Goal: Use online tool/utility

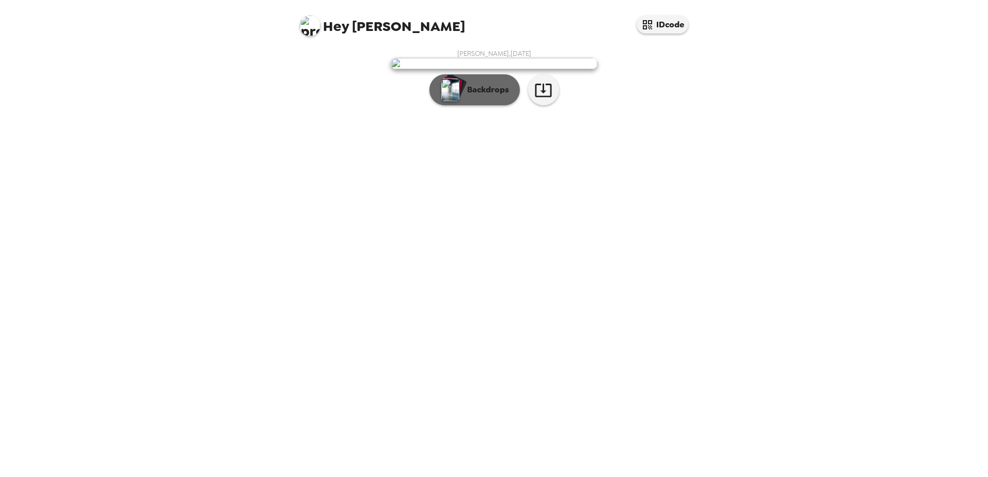
click at [476, 96] on p "Backdrops" at bounding box center [485, 90] width 47 height 12
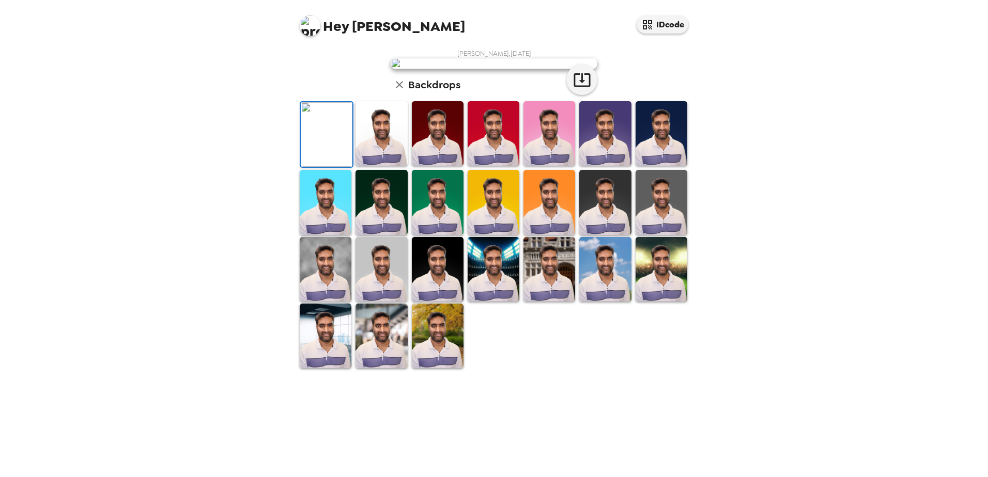
scroll to position [146, 0]
click at [331, 368] on img at bounding box center [326, 336] width 52 height 65
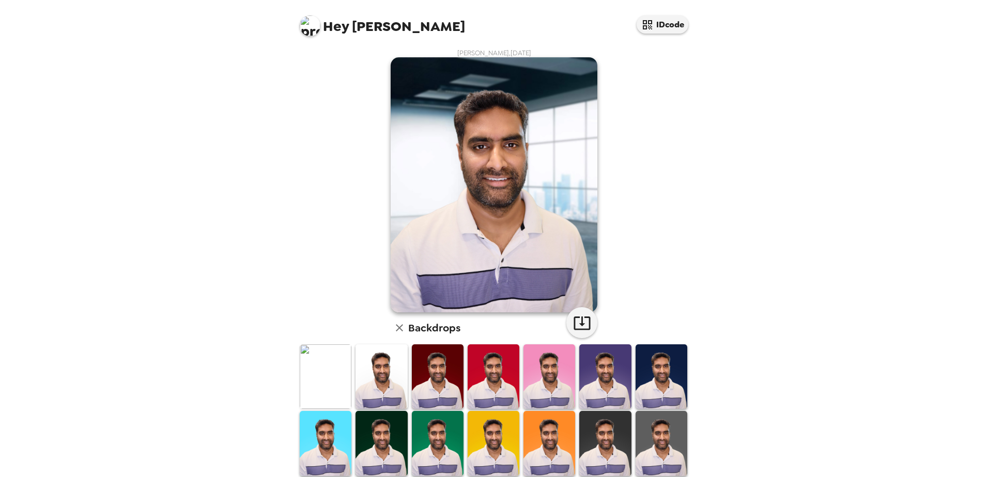
scroll to position [0, 0]
click at [323, 375] on img at bounding box center [326, 377] width 52 height 65
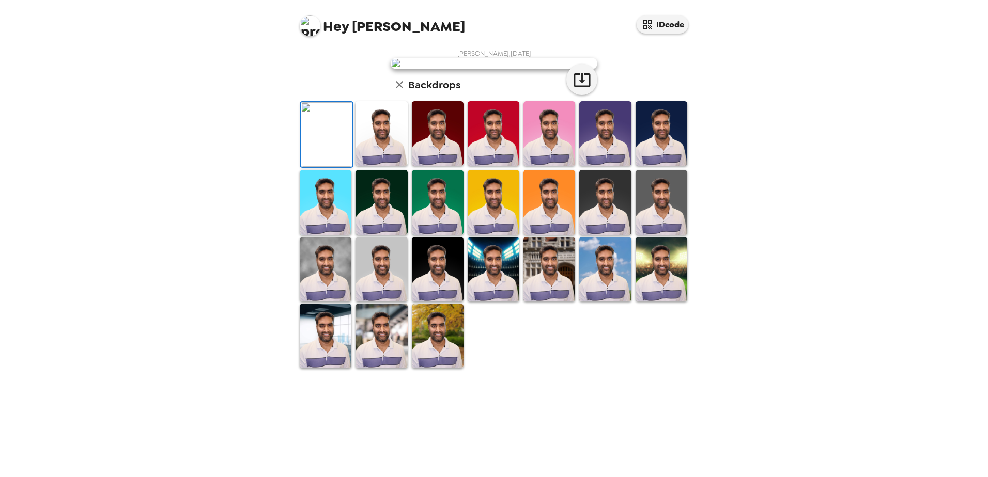
click at [378, 166] on img at bounding box center [382, 133] width 52 height 65
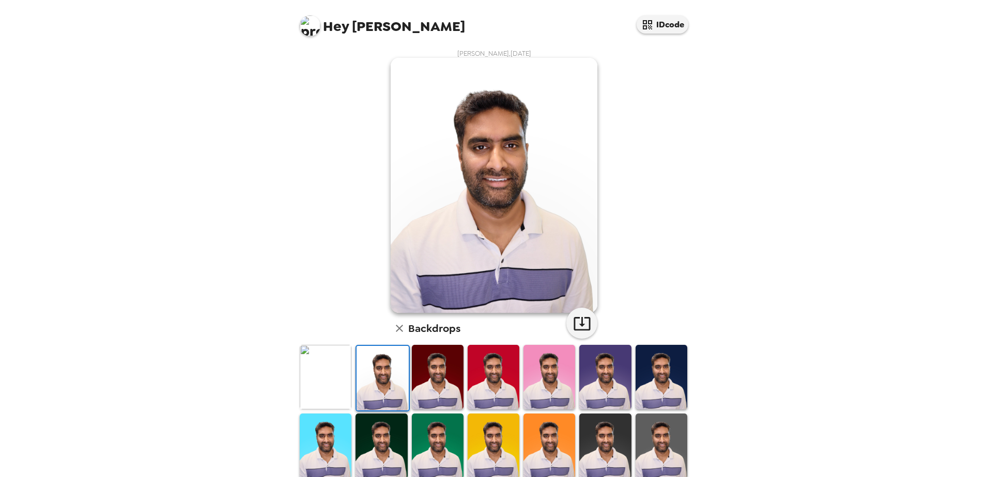
click at [418, 374] on img at bounding box center [438, 377] width 52 height 65
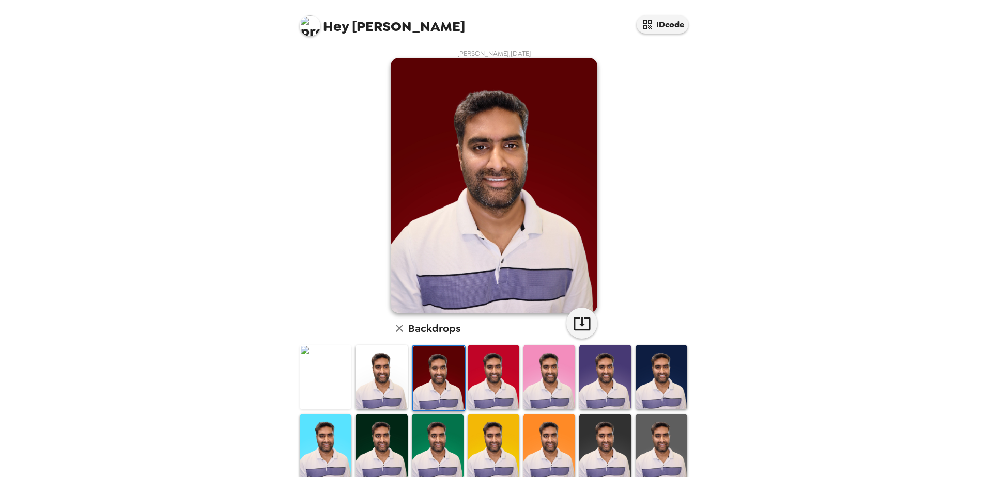
click at [496, 379] on img at bounding box center [494, 377] width 52 height 65
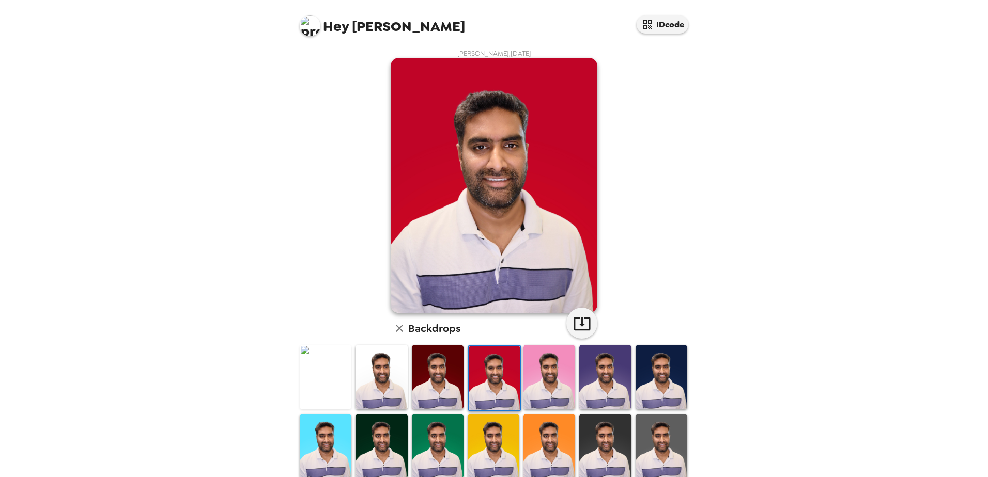
click at [590, 377] on img at bounding box center [605, 377] width 52 height 65
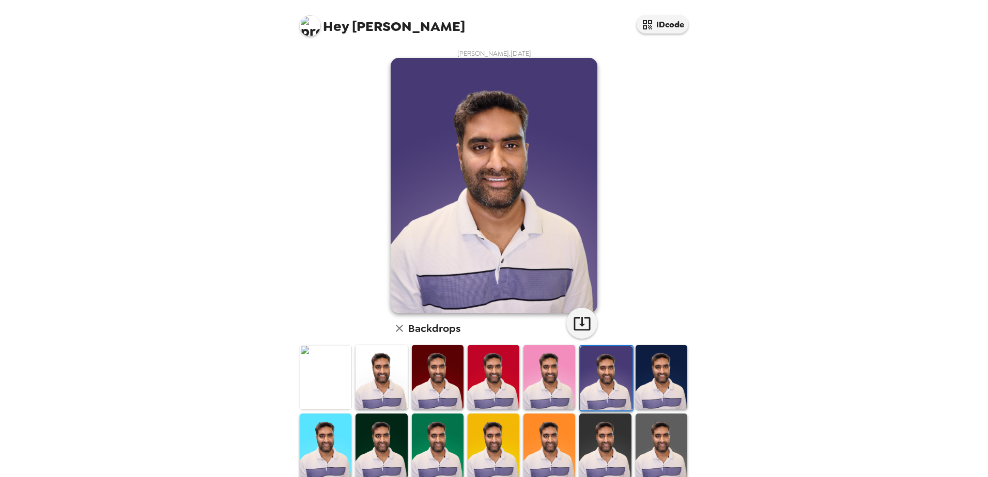
click at [558, 376] on img at bounding box center [549, 377] width 52 height 65
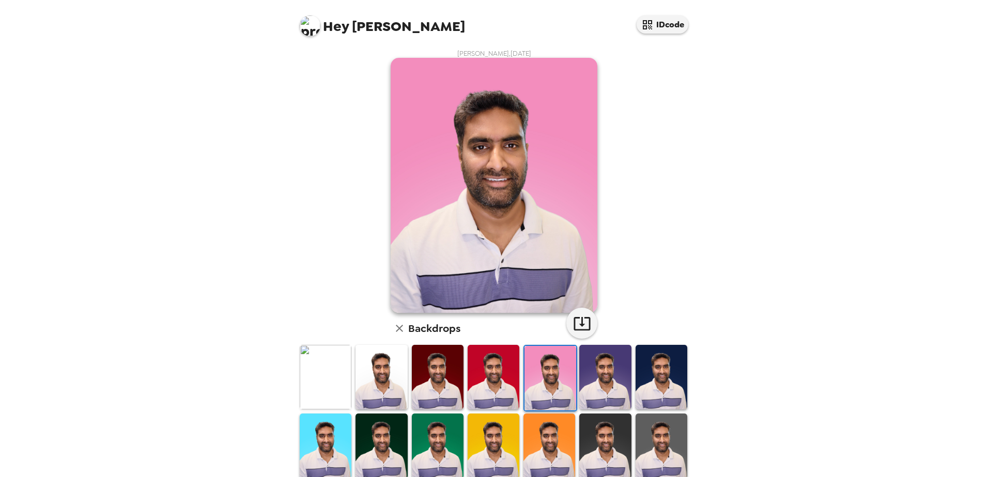
click at [663, 382] on img at bounding box center [662, 377] width 52 height 65
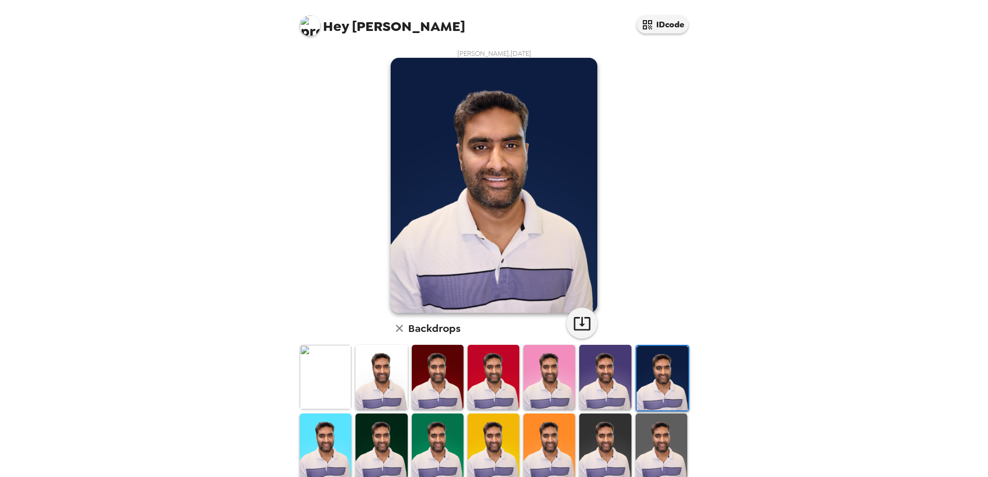
click at [586, 380] on img at bounding box center [605, 377] width 52 height 65
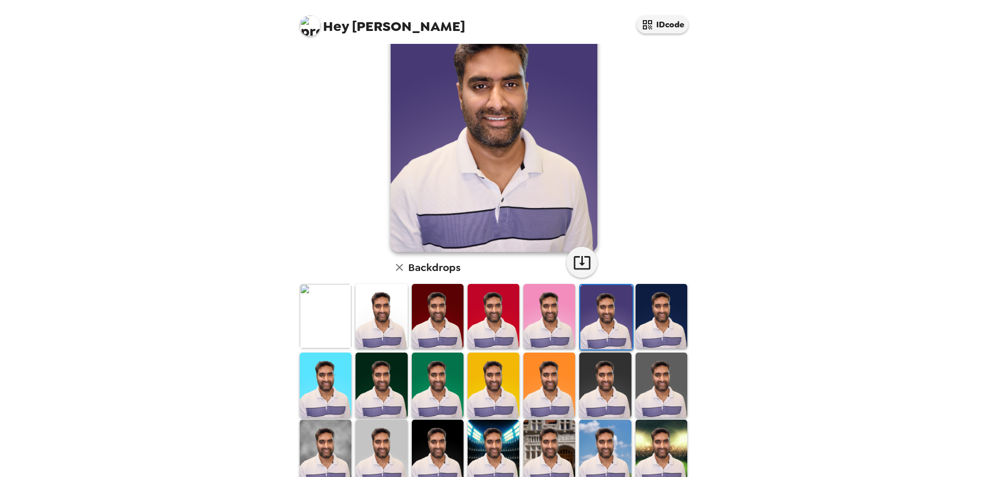
scroll to position [146, 0]
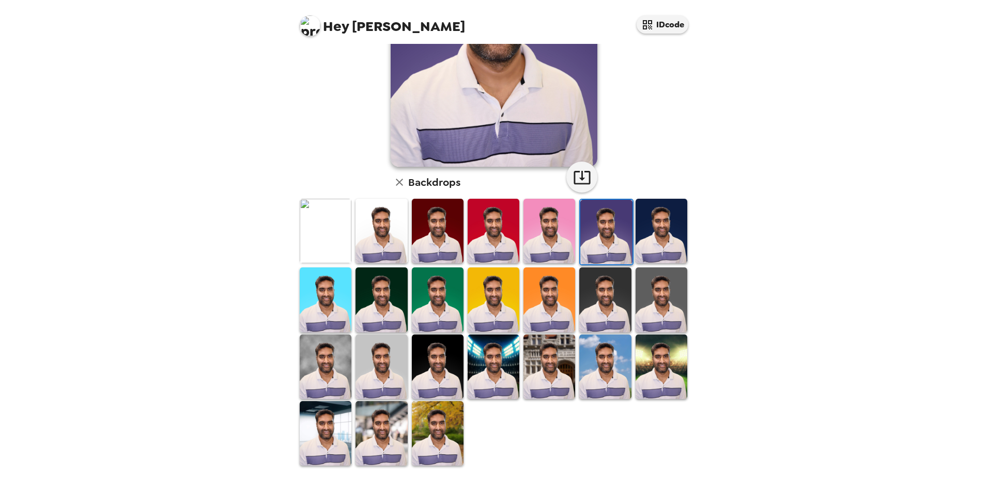
click at [326, 378] on img at bounding box center [326, 367] width 52 height 65
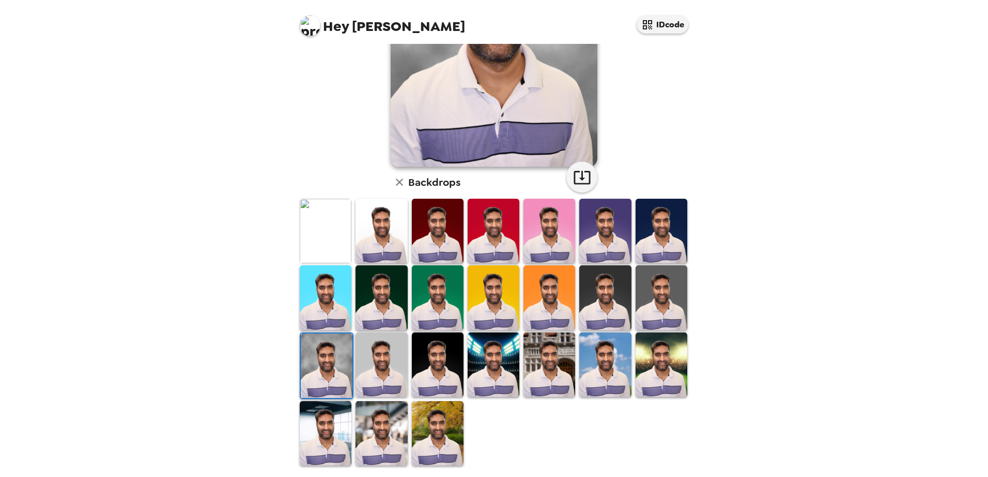
click at [492, 375] on img at bounding box center [494, 365] width 52 height 65
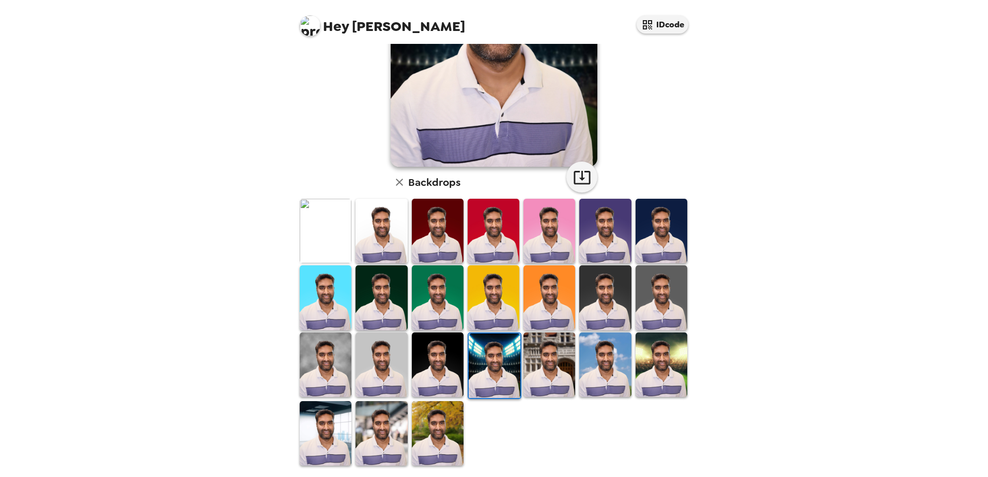
click at [323, 422] on img at bounding box center [326, 433] width 52 height 65
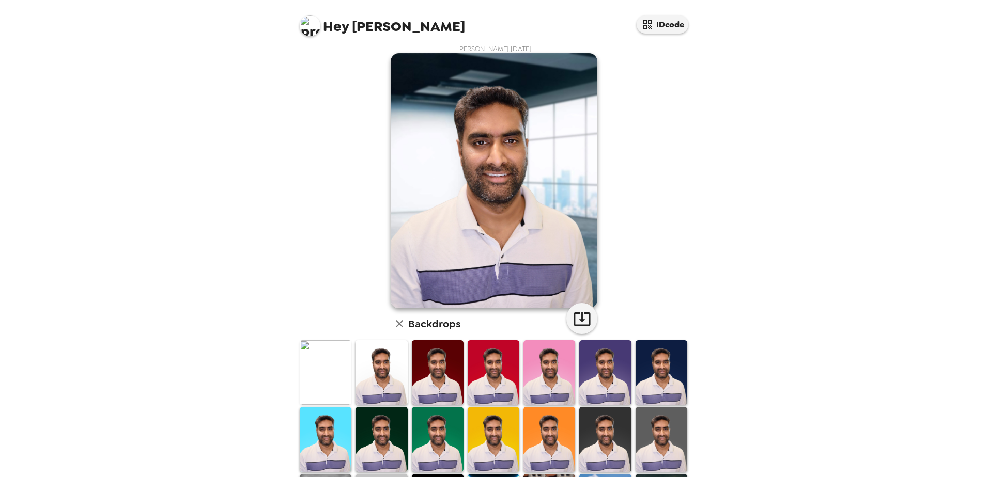
scroll to position [0, 0]
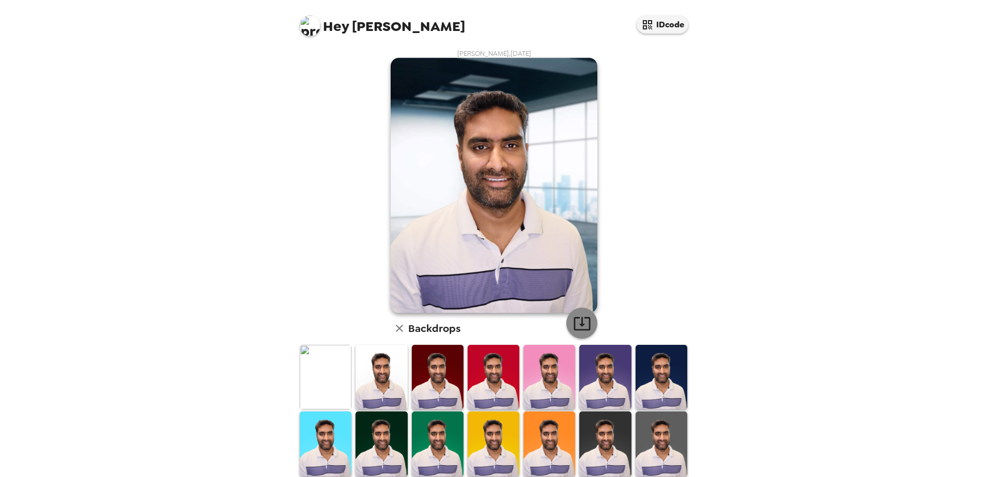
click at [580, 323] on icon "button" at bounding box center [582, 324] width 18 height 18
